Goal: Information Seeking & Learning: Learn about a topic

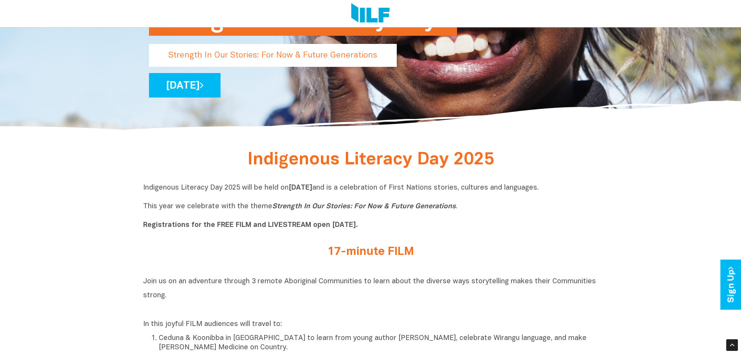
scroll to position [194, 0]
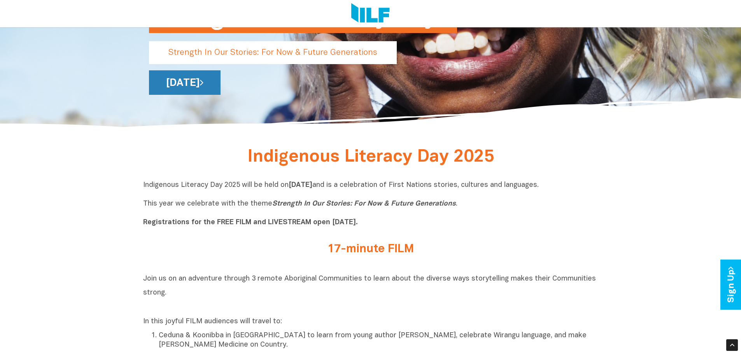
click at [203, 78] on icon at bounding box center [202, 82] width 4 height 10
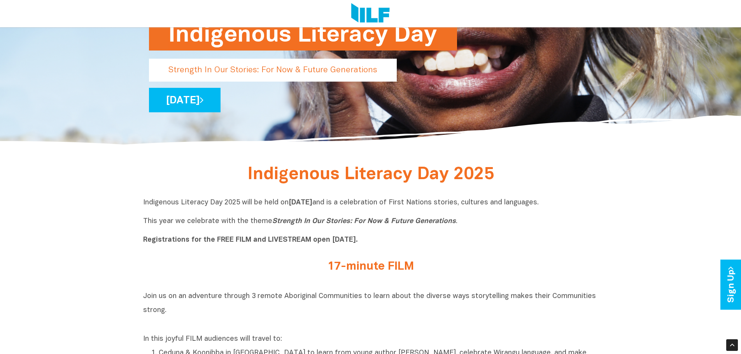
scroll to position [156, 0]
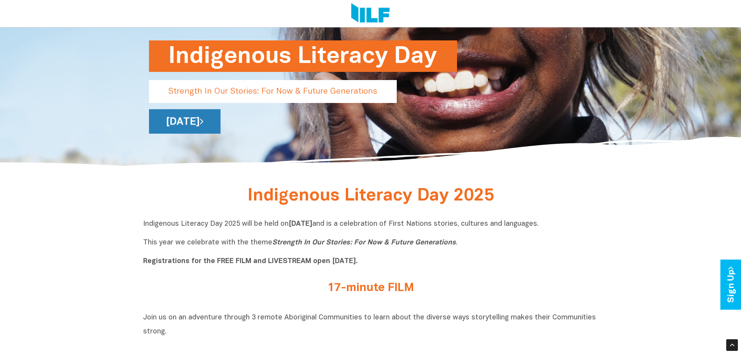
click at [221, 117] on link "[DATE]" at bounding box center [185, 121] width 72 height 25
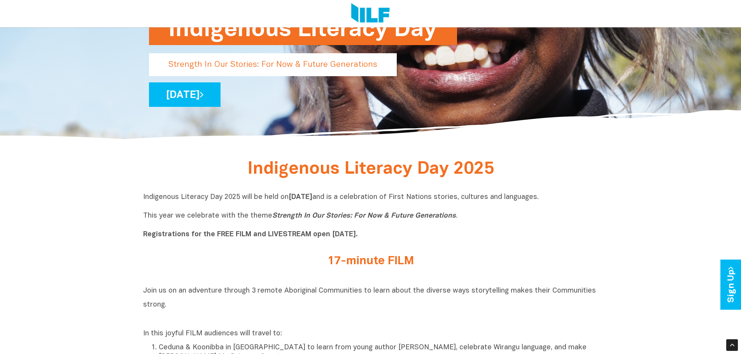
scroll to position [194, 0]
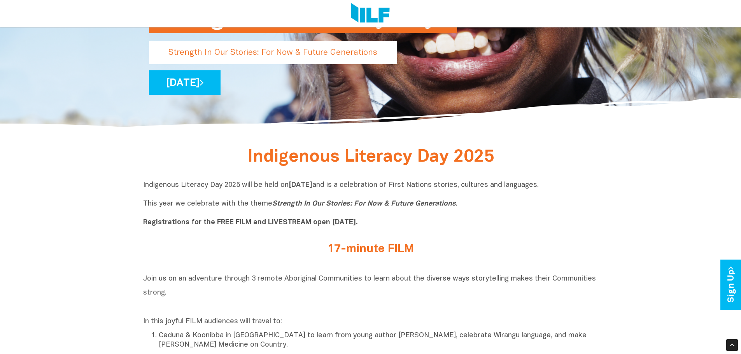
click at [389, 251] on h2 "17-minute FILM" at bounding box center [371, 249] width 292 height 13
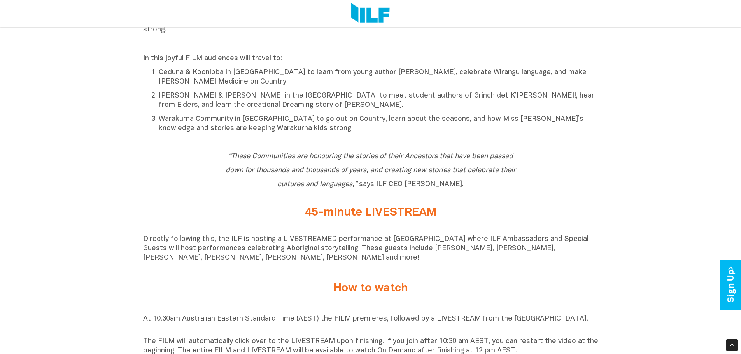
scroll to position [545, 0]
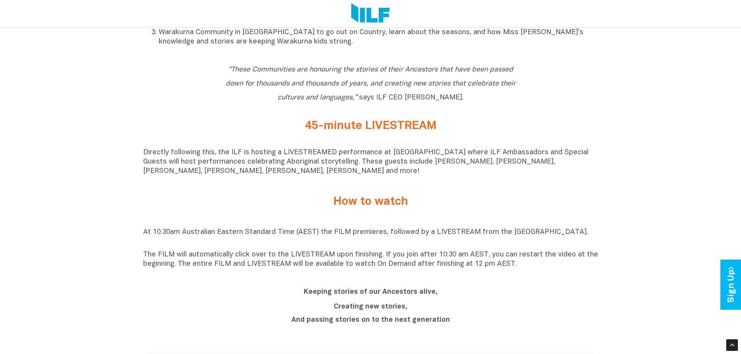
click at [385, 208] on h2 "How to watch" at bounding box center [371, 202] width 292 height 13
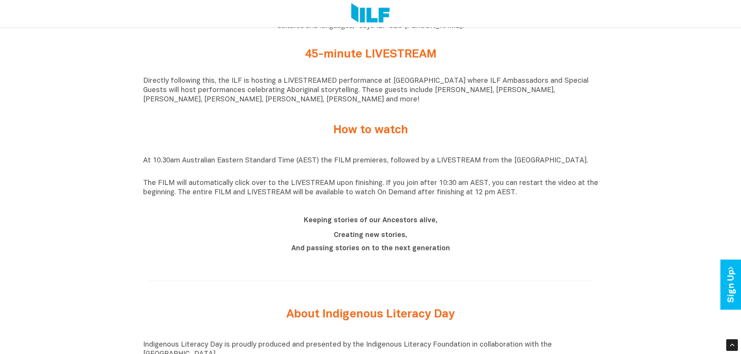
scroll to position [622, 0]
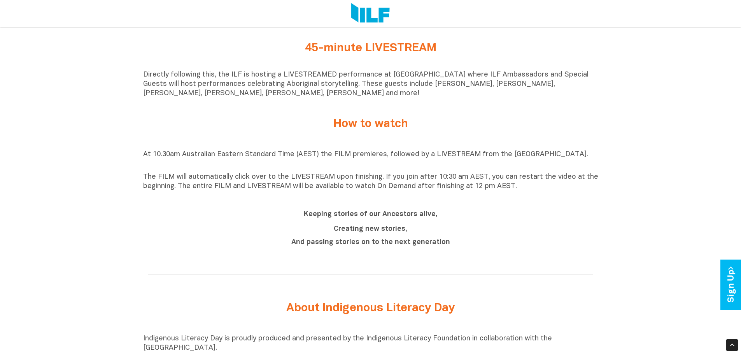
drag, startPoint x: 367, startPoint y: 233, endPoint x: 370, endPoint y: 242, distance: 9.5
click at [366, 238] on div "Creating new stories, And passing stories on to the next generation" at bounding box center [371, 236] width 292 height 23
drag, startPoint x: 466, startPoint y: 245, endPoint x: 471, endPoint y: 245, distance: 4.7
click at [469, 245] on p "And passing stories on to the next generation" at bounding box center [371, 242] width 292 height 9
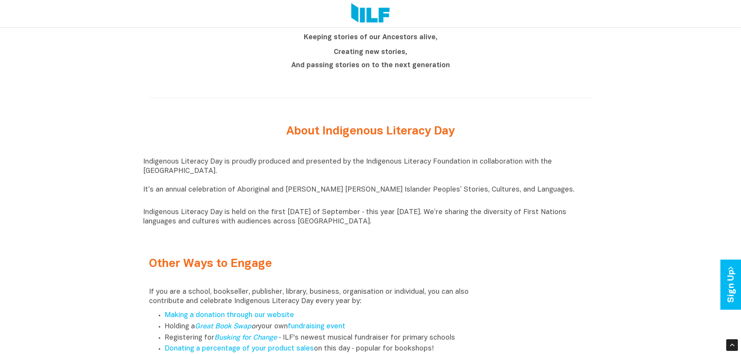
scroll to position [817, 0]
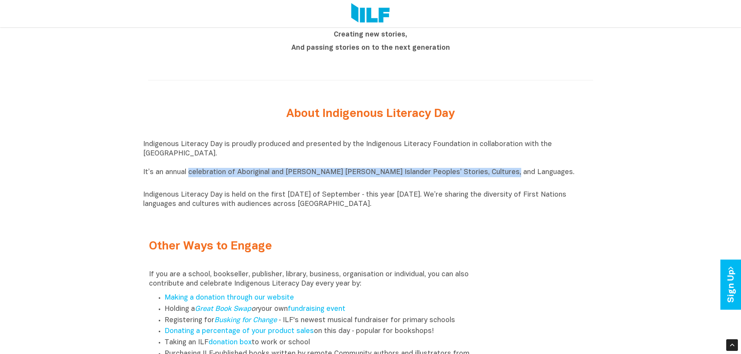
drag, startPoint x: 490, startPoint y: 176, endPoint x: 188, endPoint y: 178, distance: 301.8
click at [188, 178] on p "Indigenous Literacy Day is proudly produced and presented by the Indigenous Lit…" at bounding box center [370, 163] width 455 height 47
copy p "celebration of Aboriginal and Torres Strait Islander Peoples’ Stories, Cultures…"
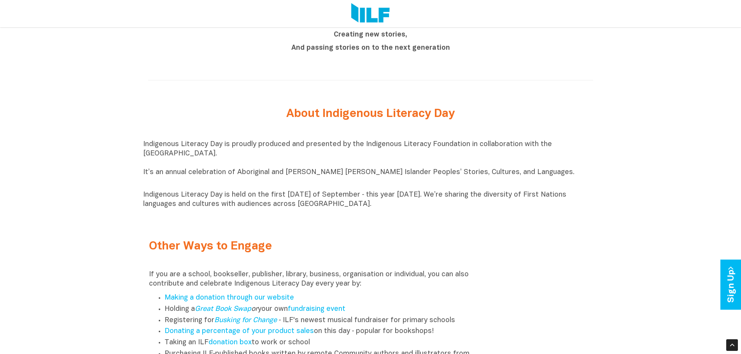
click at [514, 244] on div "Other Ways to Engage If you are a school, bookseller, publisher, library, busin…" at bounding box center [370, 339] width 455 height 229
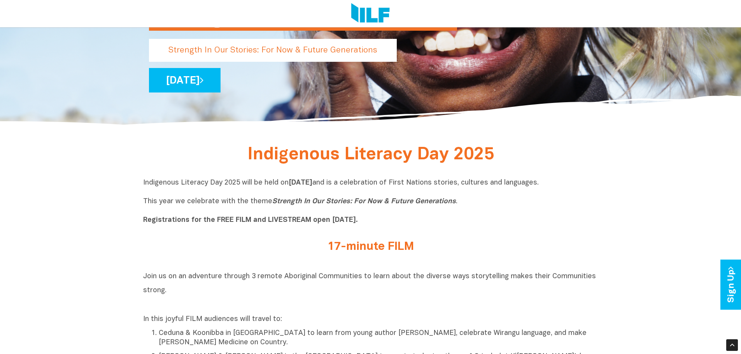
scroll to position [0, 0]
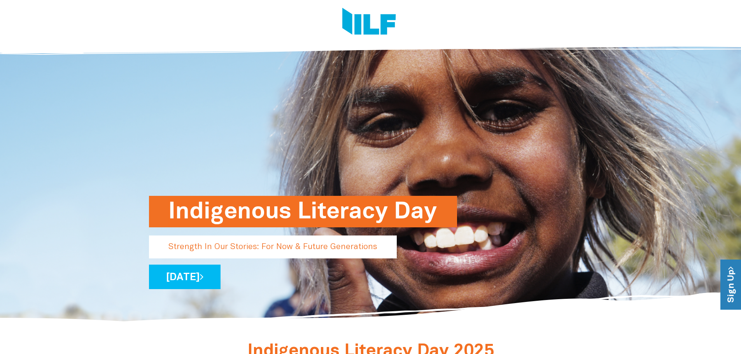
click at [727, 277] on link "Sign Up" at bounding box center [731, 285] width 22 height 50
